Goal: Information Seeking & Learning: Learn about a topic

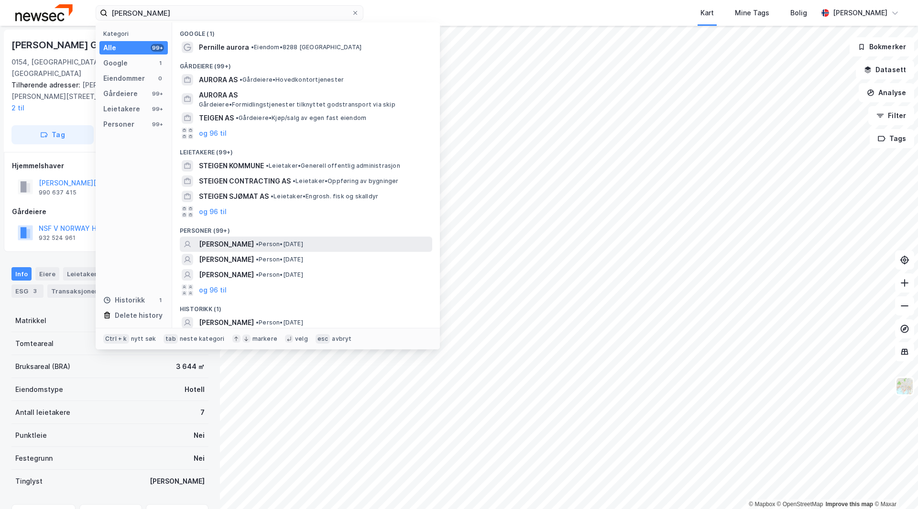
type input "[PERSON_NAME]"
click at [344, 243] on div "[PERSON_NAME] • Person • [DATE]" at bounding box center [314, 244] width 231 height 11
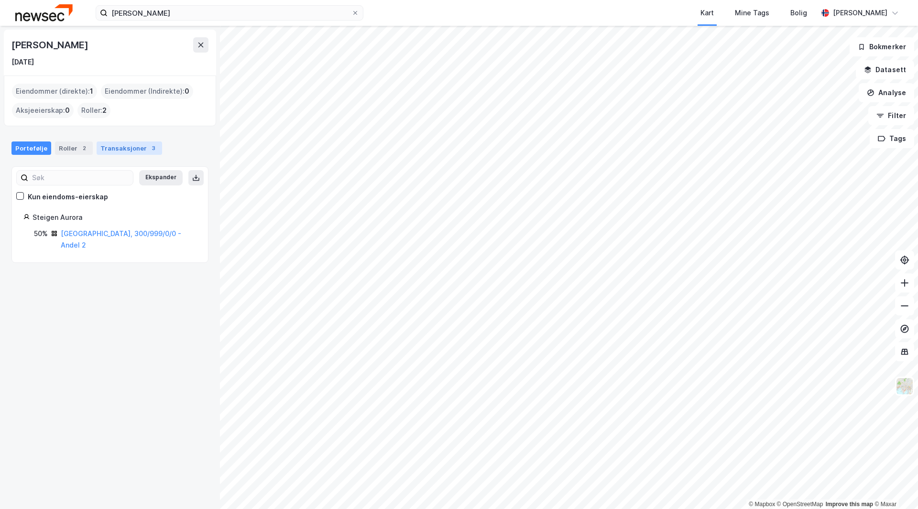
click at [123, 149] on div "Transaksjoner 3" at bounding box center [130, 148] width 66 height 13
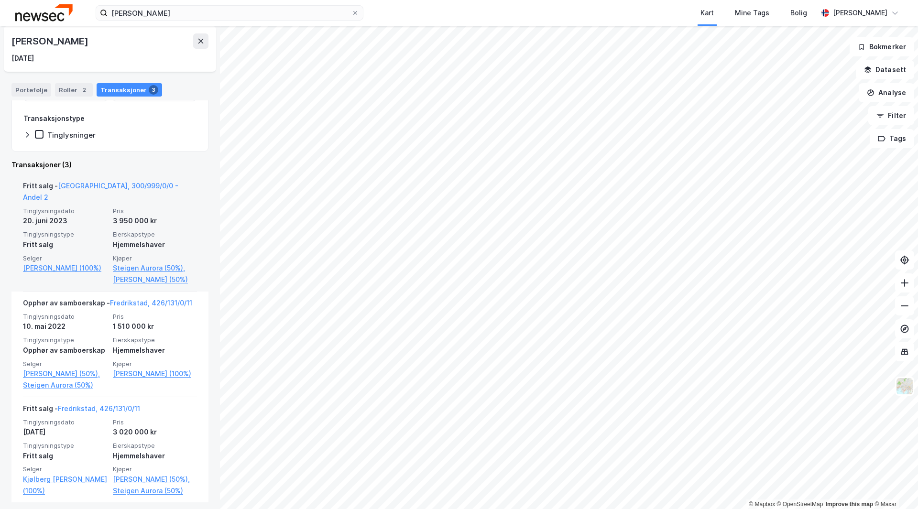
scroll to position [149, 0]
